Goal: Task Accomplishment & Management: Use online tool/utility

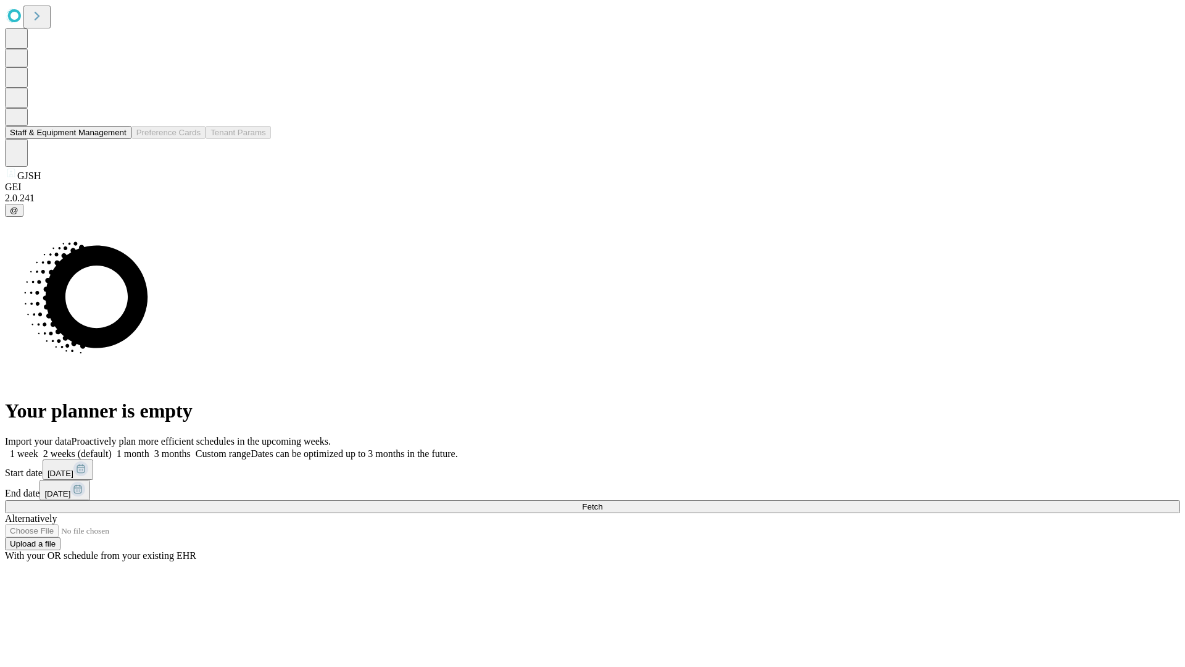
click at [118, 139] on button "Staff & Equipment Management" at bounding box center [68, 132] width 127 height 13
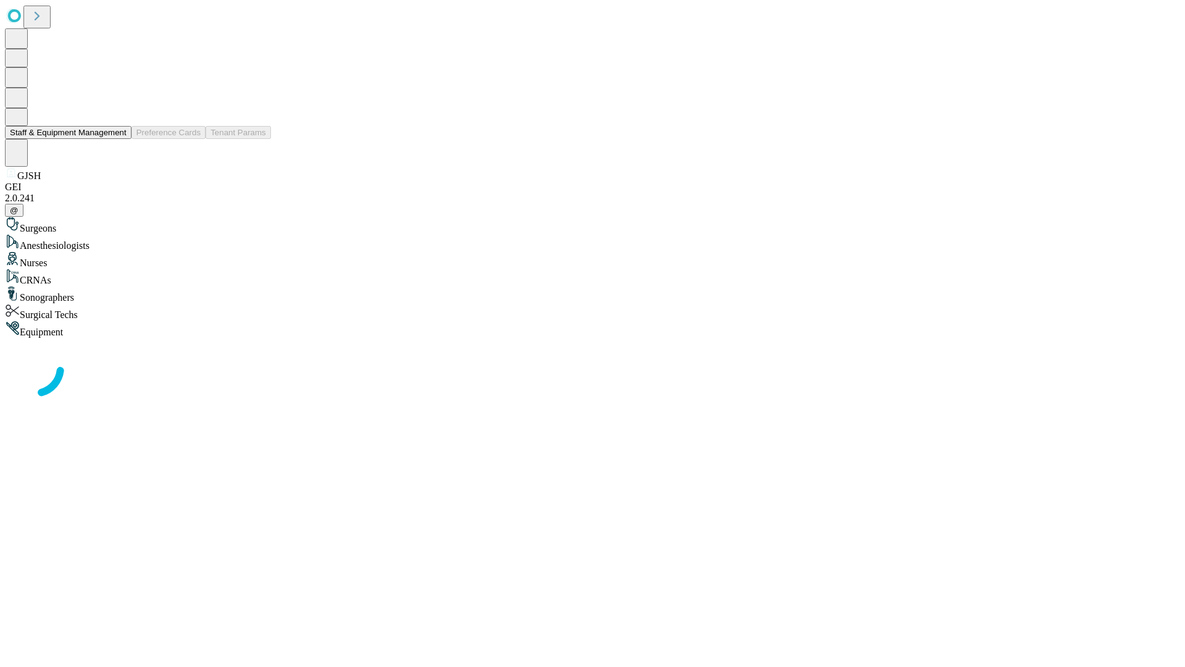
click at [118, 139] on button "Staff & Equipment Management" at bounding box center [68, 132] width 127 height 13
